Goal: Find specific page/section: Find specific page/section

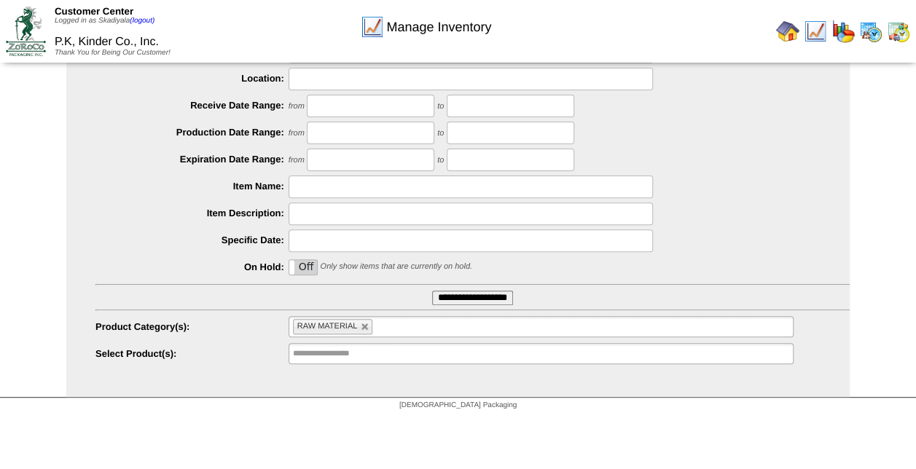
scroll to position [166, 0]
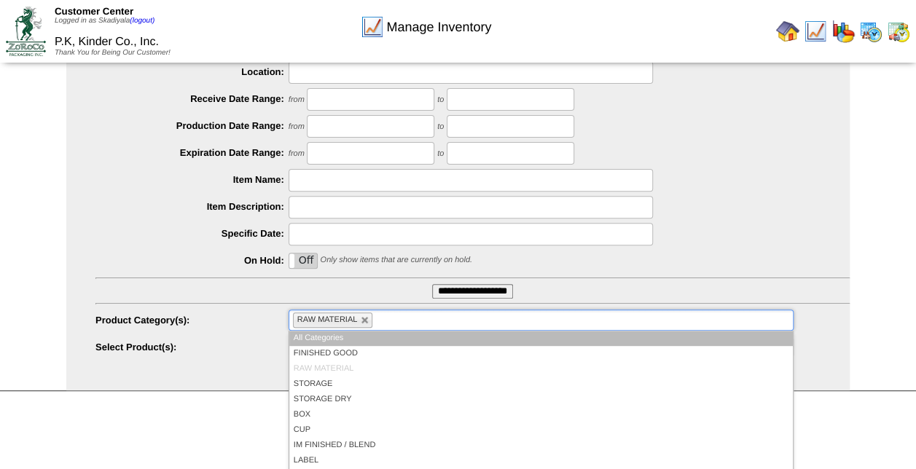
click at [366, 324] on li "RAW MATERIAL" at bounding box center [333, 320] width 80 height 15
click at [361, 321] on link at bounding box center [365, 320] width 9 height 9
click at [361, 321] on ul at bounding box center [540, 320] width 505 height 21
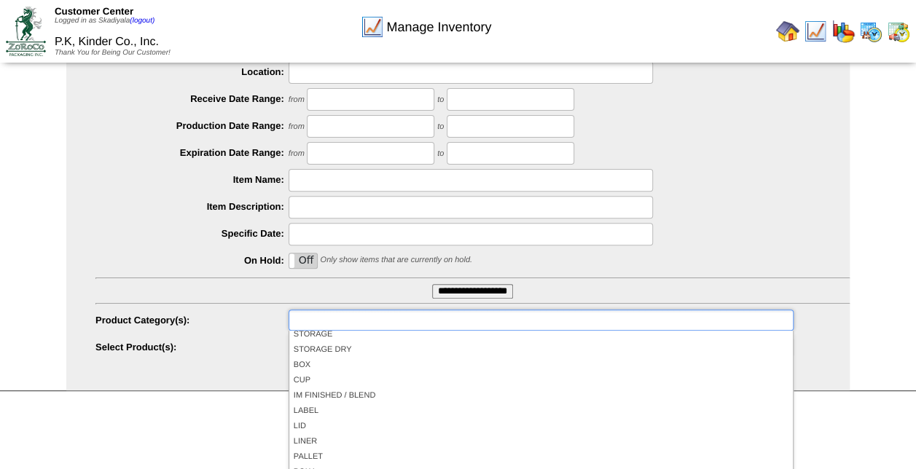
scroll to position [85, 0]
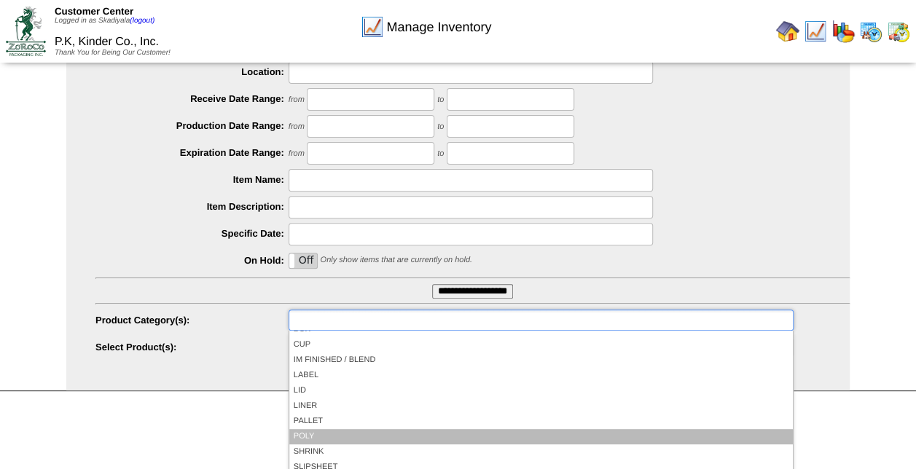
click at [354, 431] on li "POLY" at bounding box center [540, 436] width 503 height 15
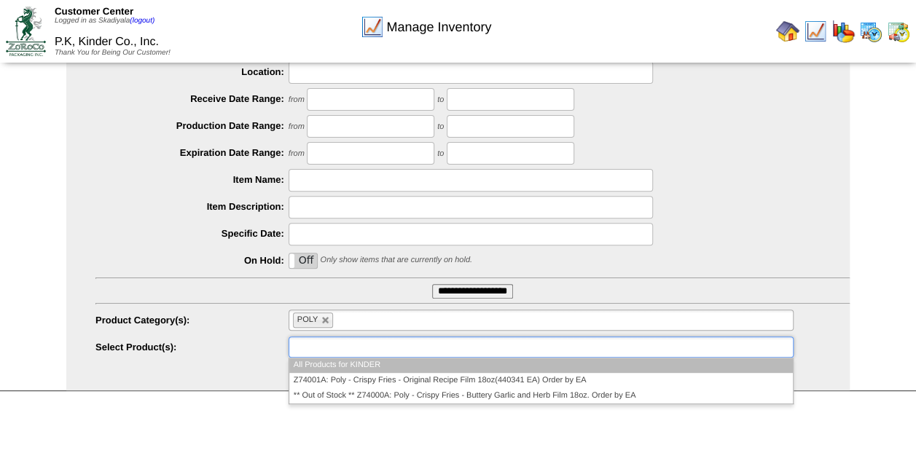
click at [436, 349] on ul at bounding box center [540, 347] width 505 height 21
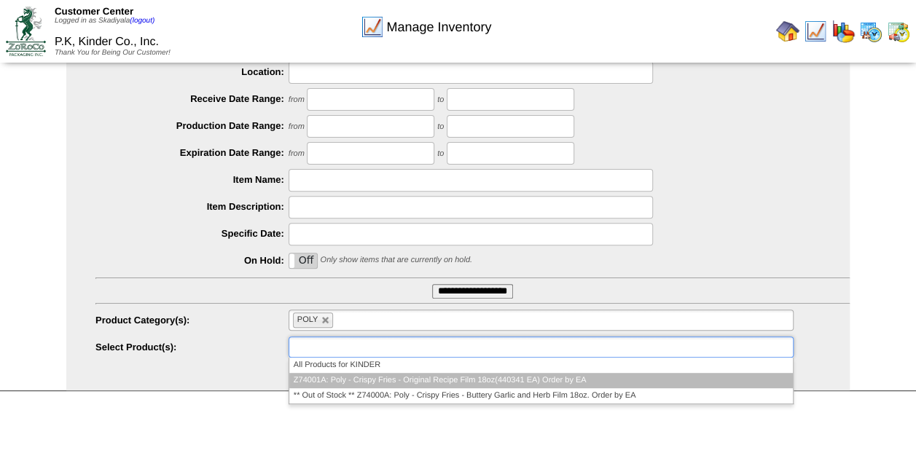
click at [449, 385] on li "Z74001A: Poly - Crispy Fries - Original Recipe Film 18oz(440341 EA) Order by EA" at bounding box center [540, 380] width 503 height 15
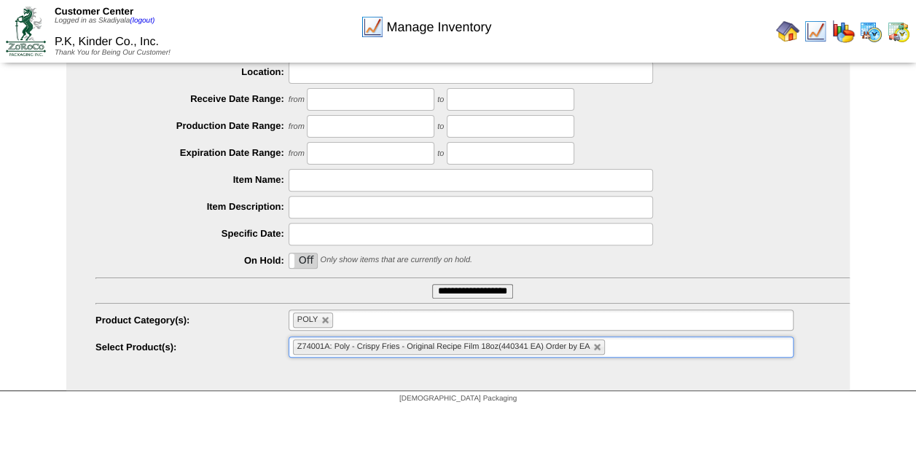
click at [644, 344] on ul "Z74001A: Poly - Crispy Fries - Original Recipe Film 18oz(440341 EA) Order by EA" at bounding box center [540, 347] width 505 height 21
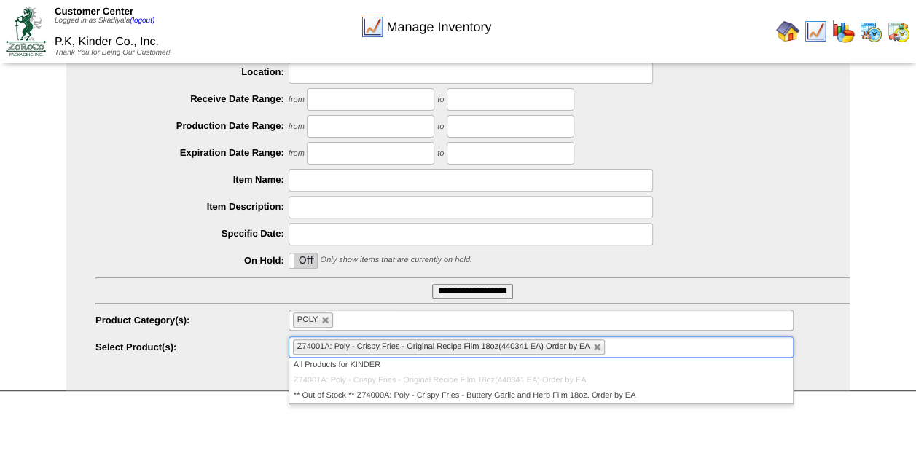
click at [567, 411] on html "Customer Center Logged in as Skadiyala (logout) P.K, Kinder Co., Inc. Thank You…" at bounding box center [458, 122] width 916 height 577
